Goal: Information Seeking & Learning: Learn about a topic

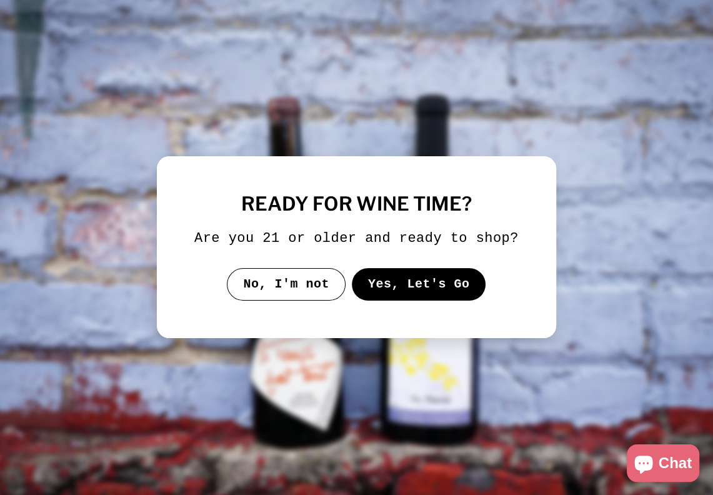
click at [396, 294] on button "Yes, Let's Go" at bounding box center [419, 284] width 134 height 32
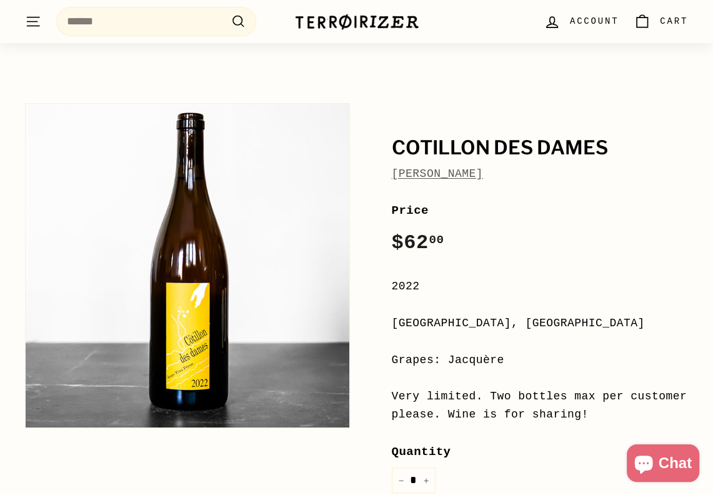
scroll to position [61, 0]
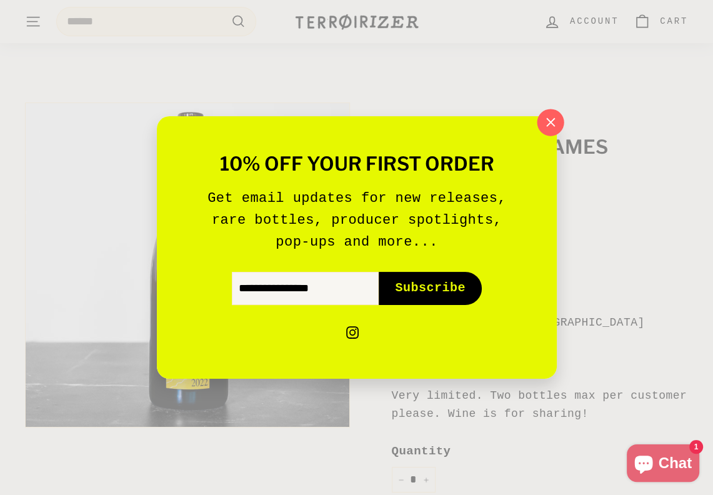
click at [546, 123] on icon "button" at bounding box center [549, 122] width 19 height 19
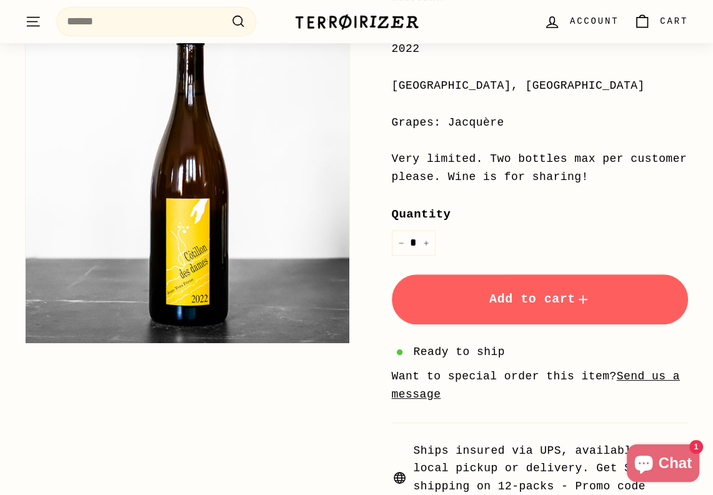
scroll to position [295, 0]
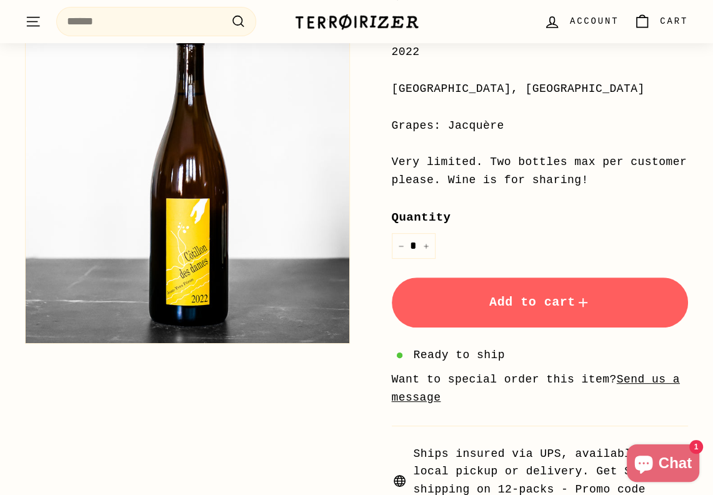
drag, startPoint x: 510, startPoint y: 96, endPoint x: 375, endPoint y: 94, distance: 134.9
click at [375, 94] on div "Cotillon Des [PERSON_NAME] Price Regular price $62 00 $62.00 / 2022 [GEOGRAPHIC…" at bounding box center [526, 190] width 325 height 654
copy div "[GEOGRAPHIC_DATA], [GEOGRAPHIC_DATA]"
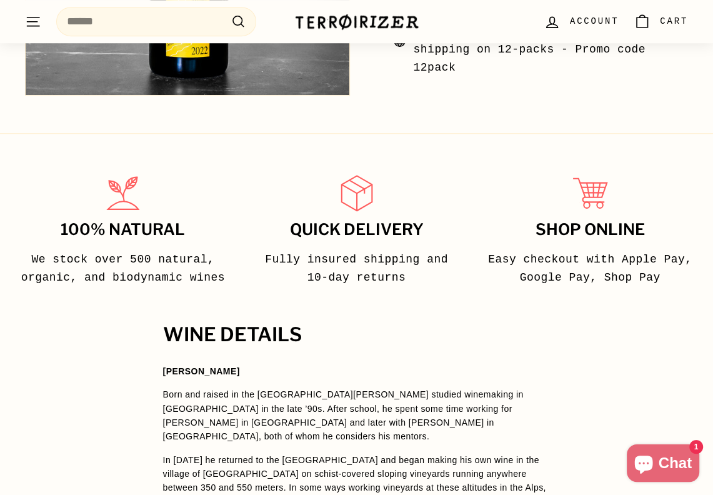
scroll to position [767, 0]
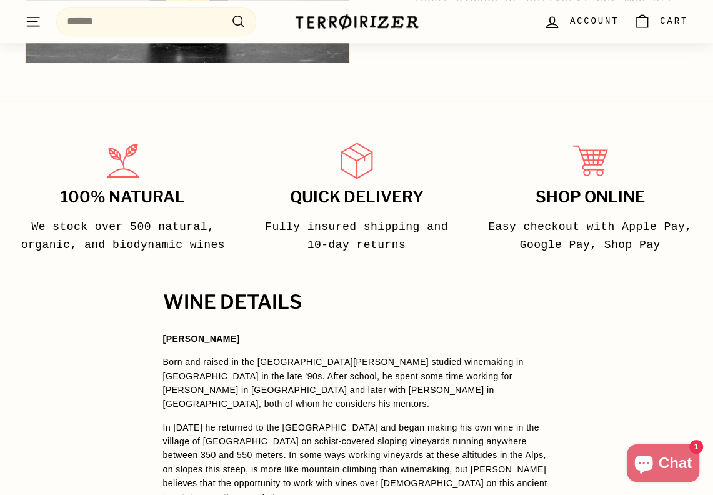
click at [224, 426] on p "In [DATE] he returned to the [GEOGRAPHIC_DATA] and began making his own wine in…" at bounding box center [356, 462] width 387 height 84
copy p "schist"
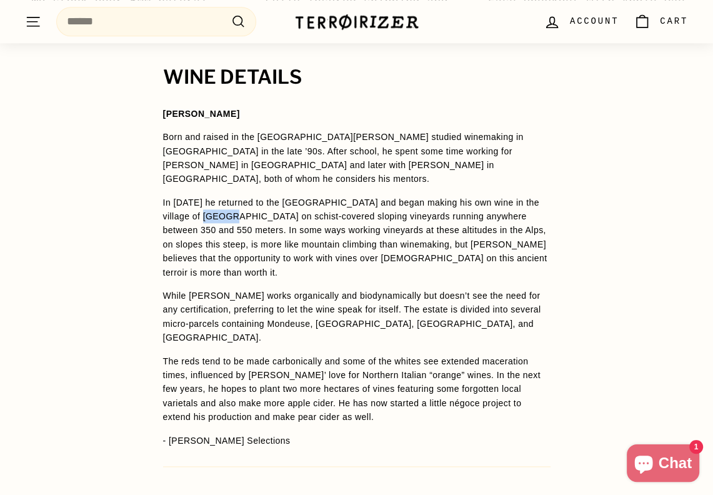
scroll to position [991, 0]
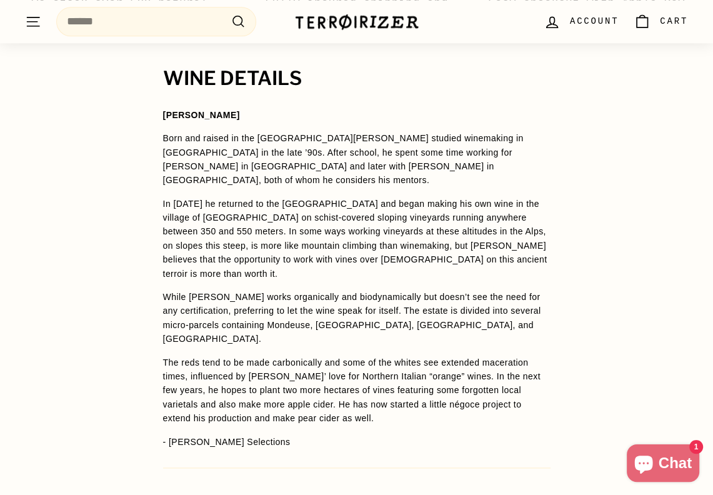
click at [341, 308] on p "While [PERSON_NAME] works organically and biodynamically but doesn’t see the ne…" at bounding box center [356, 318] width 387 height 56
copy p "Jacquère"
click at [275, 256] on p "In [DATE] he returned to the [GEOGRAPHIC_DATA] and began making his own wine in…" at bounding box center [356, 239] width 387 height 84
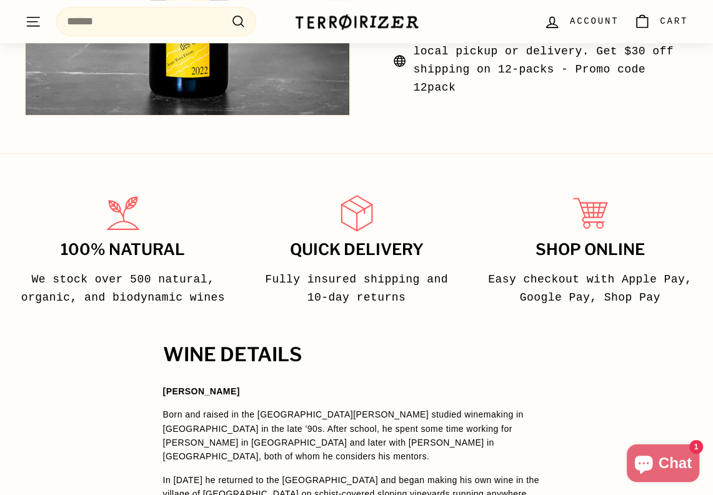
scroll to position [573, 0]
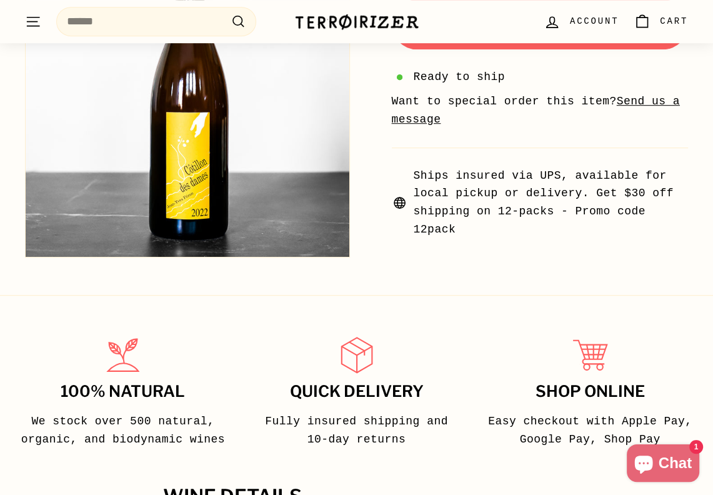
click at [35, 22] on icon ". . ." at bounding box center [33, 21] width 16 height 17
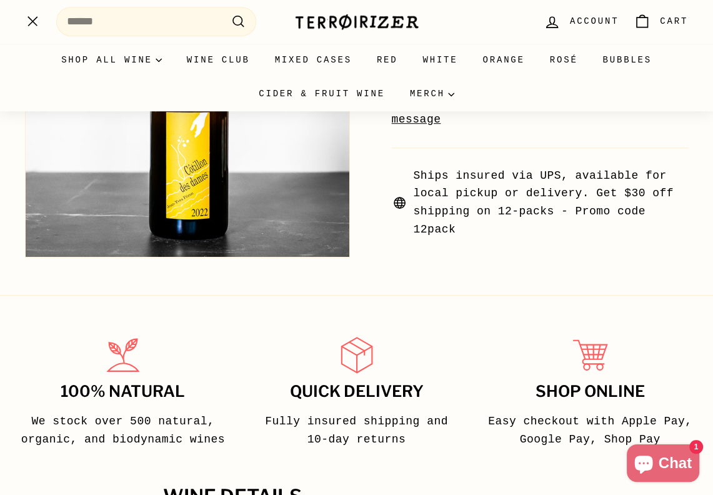
click at [374, 27] on img at bounding box center [356, 21] width 125 height 17
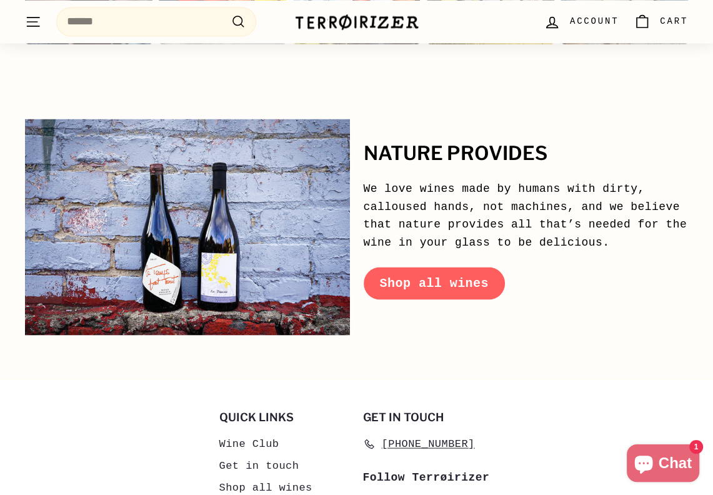
scroll to position [5450, 0]
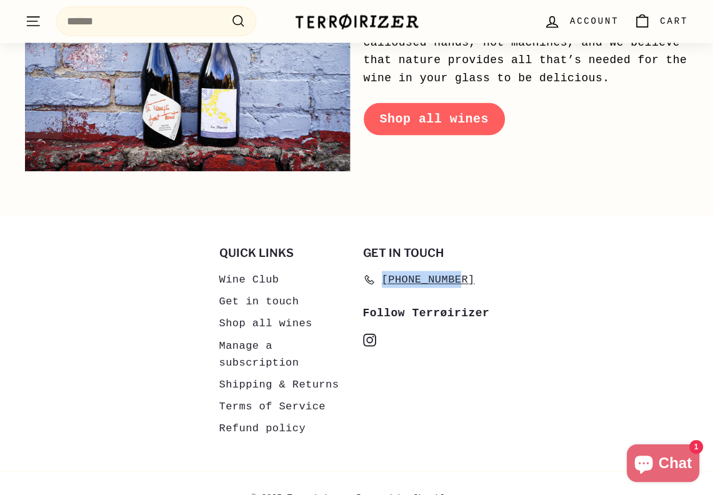
drag, startPoint x: 486, startPoint y: 243, endPoint x: 382, endPoint y: 245, distance: 104.3
click at [382, 269] on li "[PHONE_NUMBER]" at bounding box center [428, 280] width 131 height 23
copy span "[PHONE_NUMBER]"
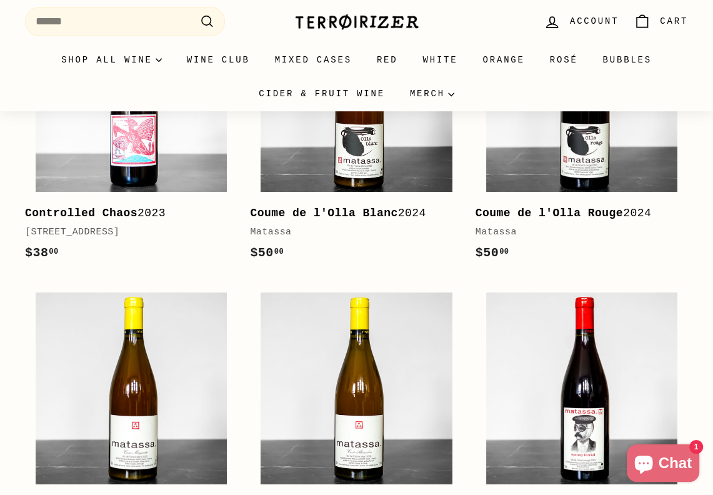
scroll to position [0, 0]
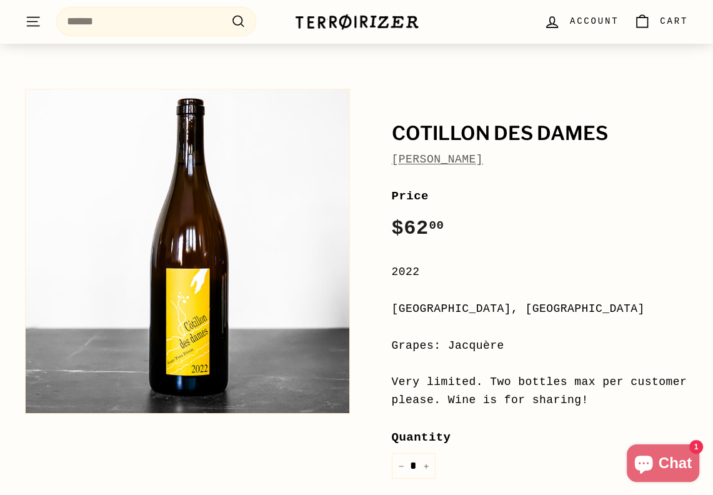
scroll to position [76, 0]
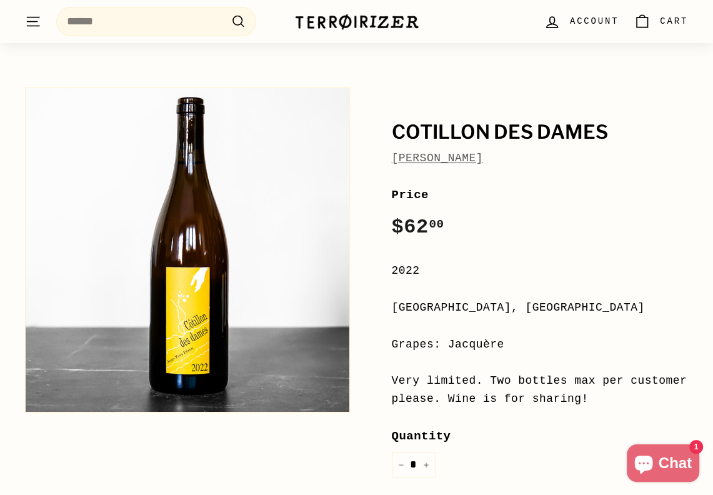
drag, startPoint x: 515, startPoint y: 161, endPoint x: 386, endPoint y: 160, distance: 128.7
click at [386, 160] on div "Cotillon Des [PERSON_NAME] Price Regular price $62 00 $62.00 / 2022 [GEOGRAPHIC…" at bounding box center [526, 408] width 325 height 654
copy link "[PERSON_NAME]"
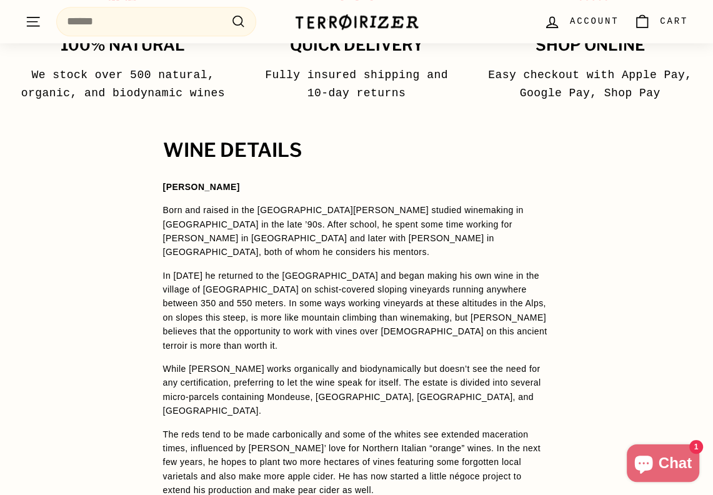
scroll to position [918, 0]
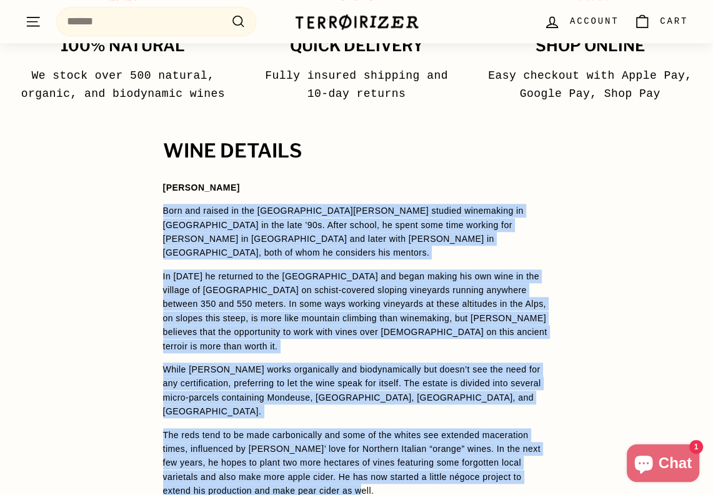
drag, startPoint x: 161, startPoint y: 209, endPoint x: 429, endPoint y: 457, distance: 365.1
click at [429, 457] on div "WINE DETAILS [PERSON_NAME] Born and raised in the [GEOGRAPHIC_DATA][PERSON_NAME…" at bounding box center [356, 390] width 437 height 499
copy span "Lore ips dolors am con Adipis, Elit-Sedd Eiusm tempori utlaboreet do Magnaali e…"
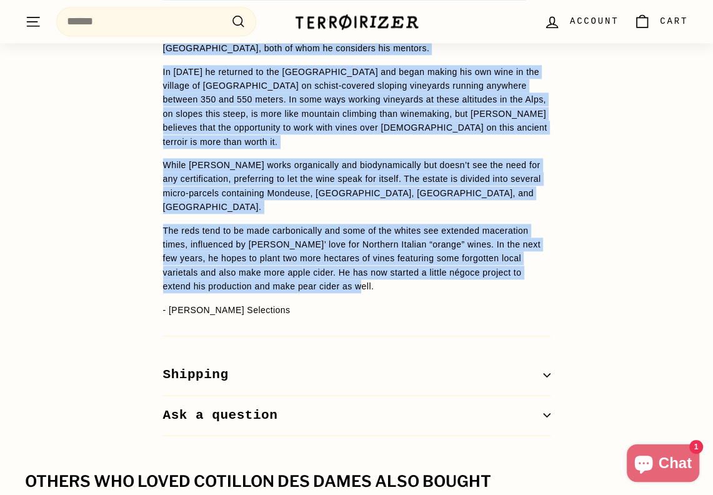
scroll to position [1122, 0]
